Goal: Transaction & Acquisition: Book appointment/travel/reservation

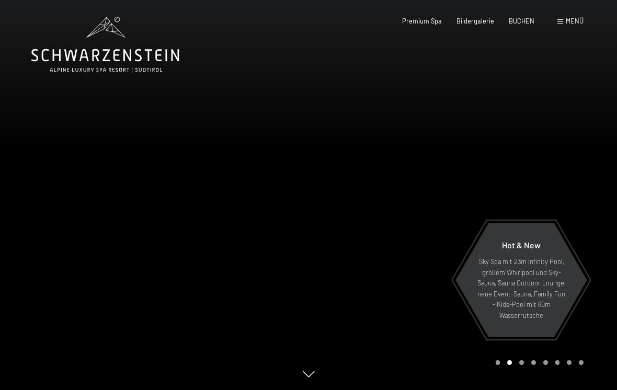
click at [534, 21] on span "BUCHEN" at bounding box center [522, 21] width 26 height 8
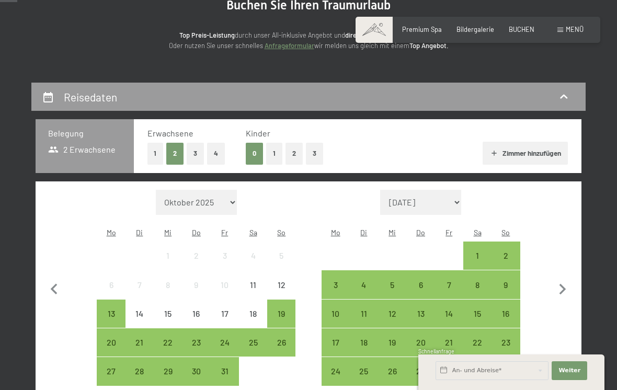
scroll to position [121, 0]
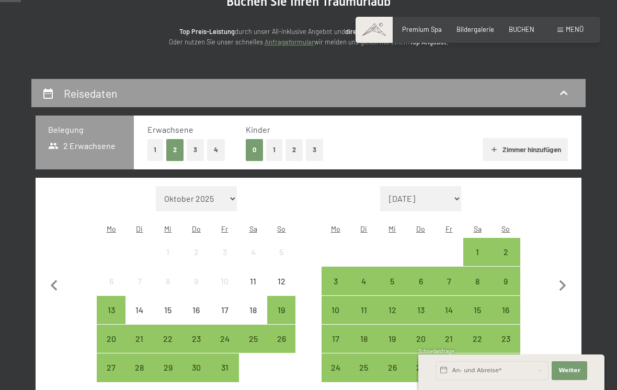
click at [480, 248] on div "1" at bounding box center [477, 261] width 26 height 26
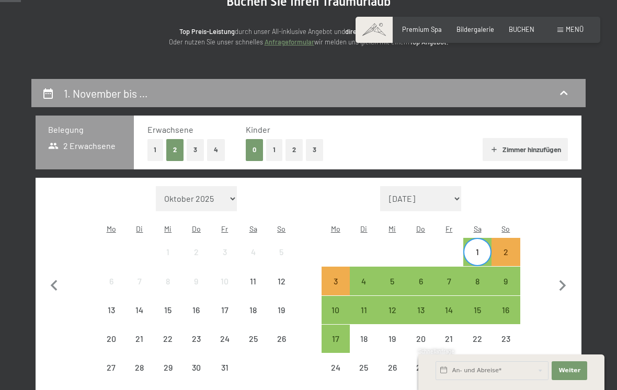
click at [501, 248] on div "2" at bounding box center [505, 261] width 26 height 26
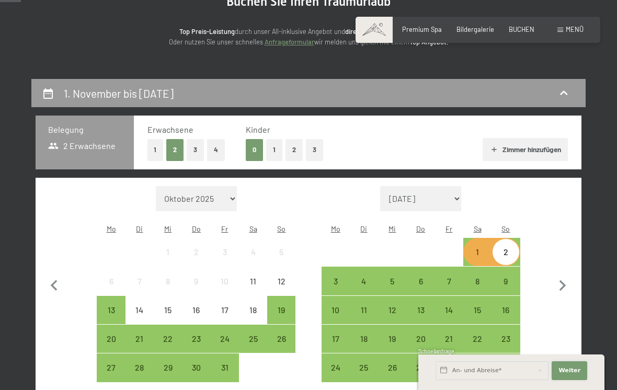
click at [571, 375] on span "Weiter" at bounding box center [569, 370] width 22 height 8
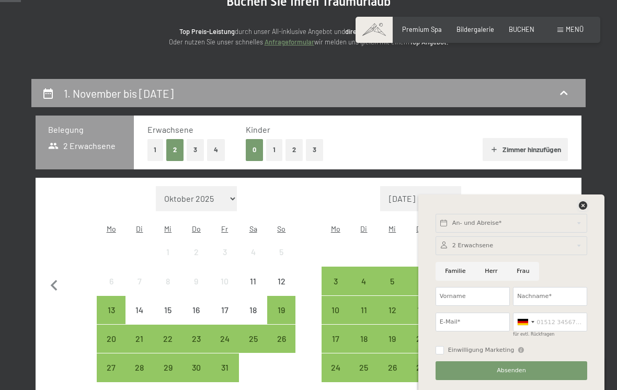
click at [586, 210] on icon at bounding box center [583, 205] width 8 height 8
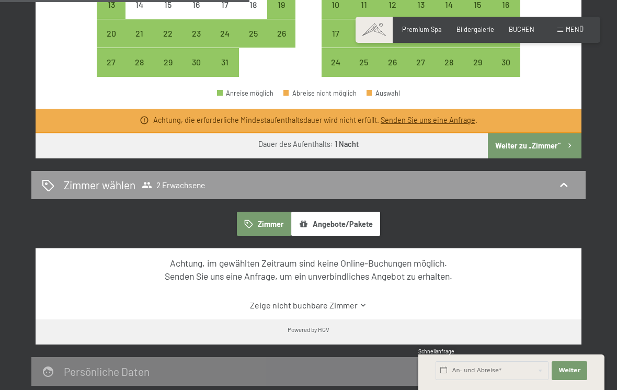
scroll to position [425, 0]
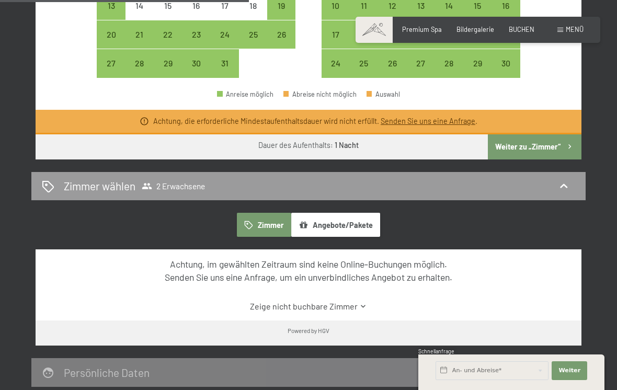
click at [538, 135] on button "Weiter zu „Zimmer“" at bounding box center [535, 146] width 94 height 25
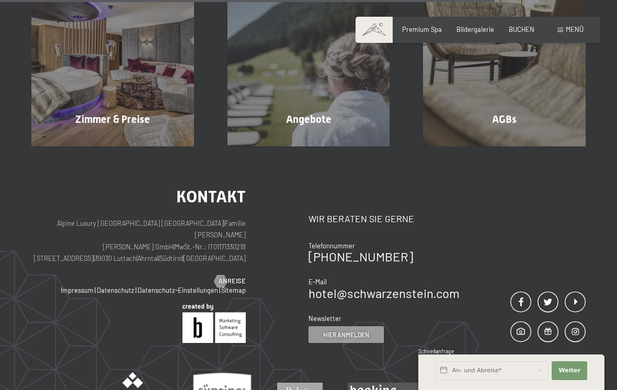
scroll to position [568, 0]
click at [133, 112] on span "Zimmer & Preise" at bounding box center [112, 118] width 75 height 13
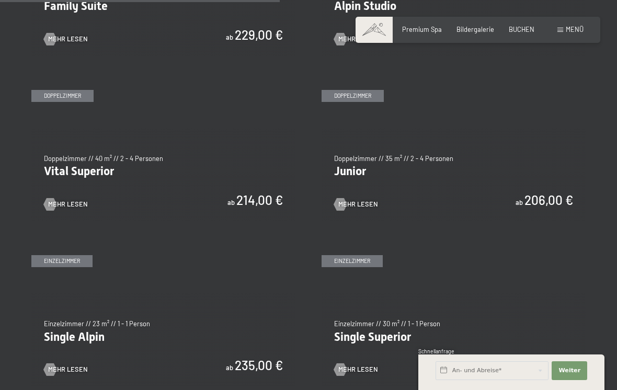
scroll to position [1144, 0]
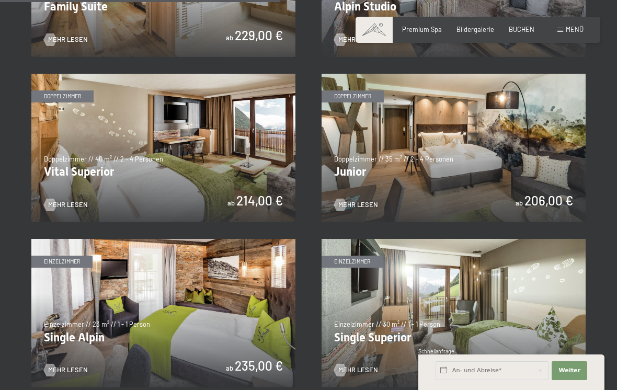
click at [183, 153] on img at bounding box center [163, 148] width 264 height 148
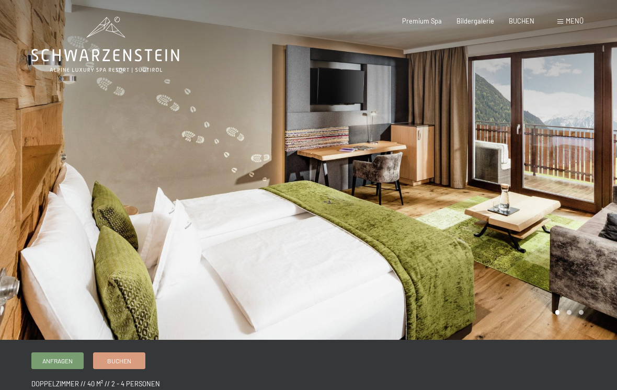
click at [581, 304] on div at bounding box center [462, 170] width 308 height 340
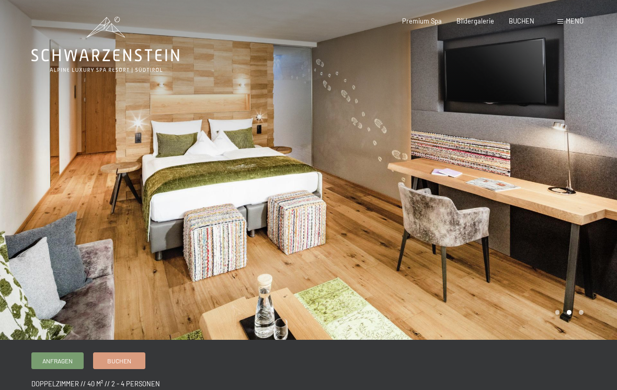
click at [589, 315] on div at bounding box center [462, 170] width 308 height 340
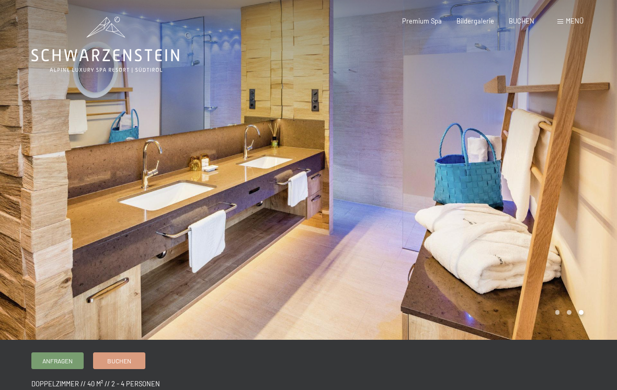
click at [555, 315] on div at bounding box center [462, 170] width 308 height 340
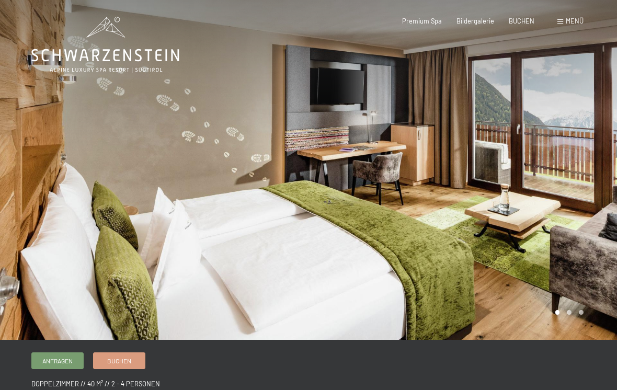
click at [566, 22] on span "Menü" at bounding box center [575, 21] width 18 height 8
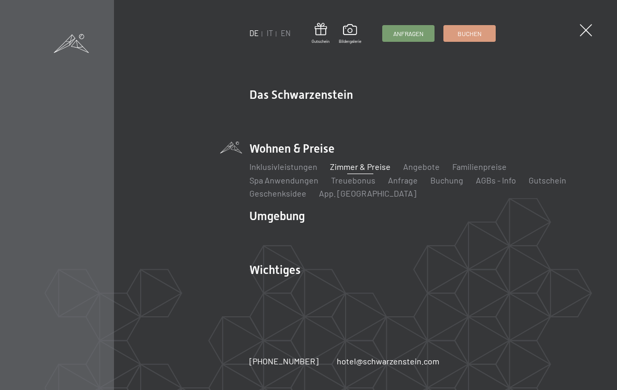
click at [269, 32] on link "IT" at bounding box center [270, 33] width 6 height 9
